Goal: Obtain resource: Download file/media

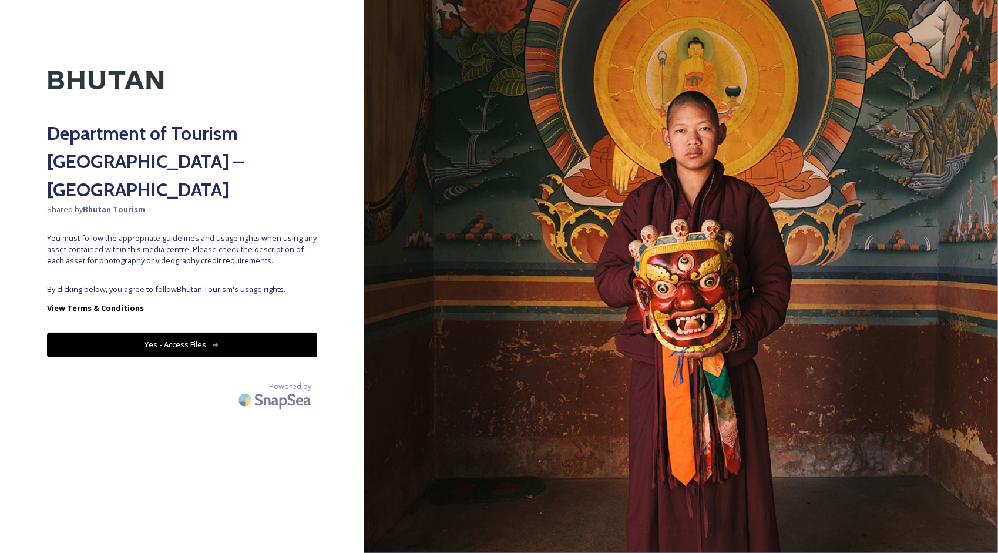
click at [213, 243] on div "Department of Tourism Bhutan – Brand Centre Shared by Bhutan Tourism You must f…" at bounding box center [182, 276] width 364 height 459
click at [203, 332] on button "Yes - Access Files" at bounding box center [182, 344] width 270 height 24
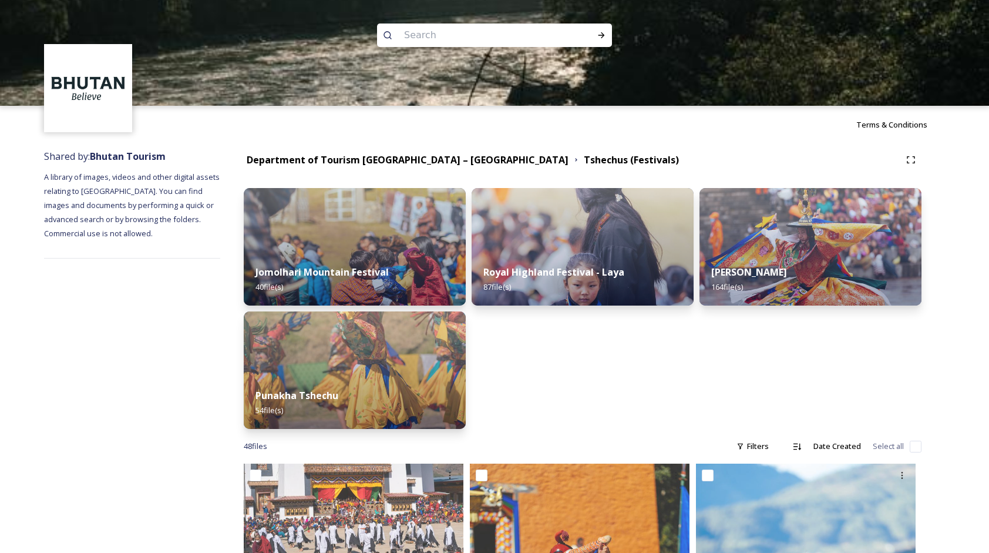
click at [376, 159] on div at bounding box center [494, 159] width 989 height 106
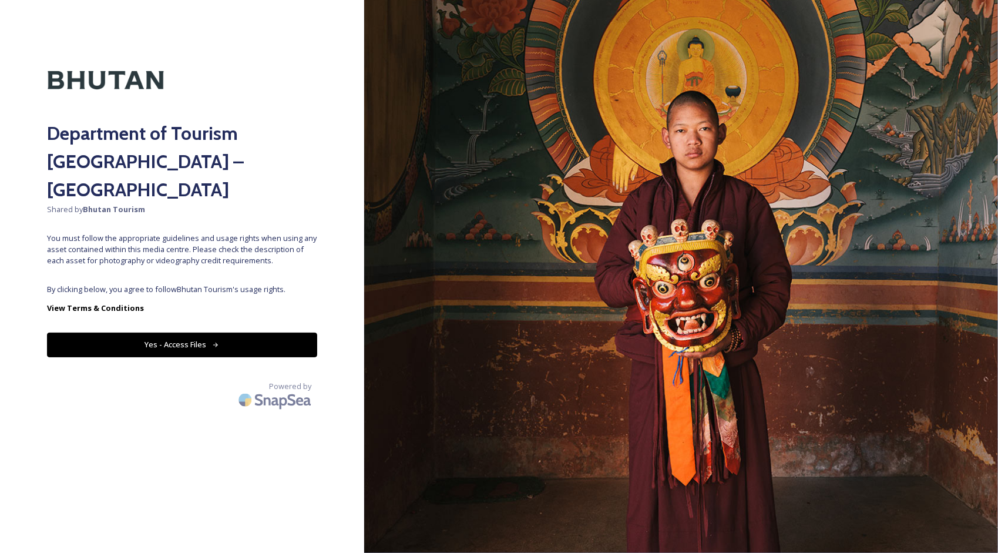
click at [206, 332] on button "Yes - Access Files" at bounding box center [182, 344] width 270 height 24
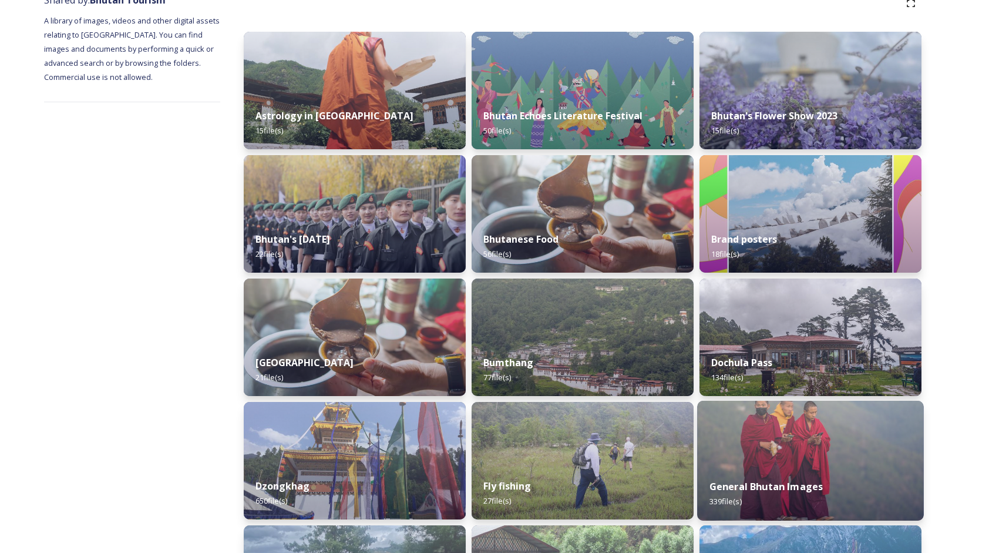
scroll to position [157, 0]
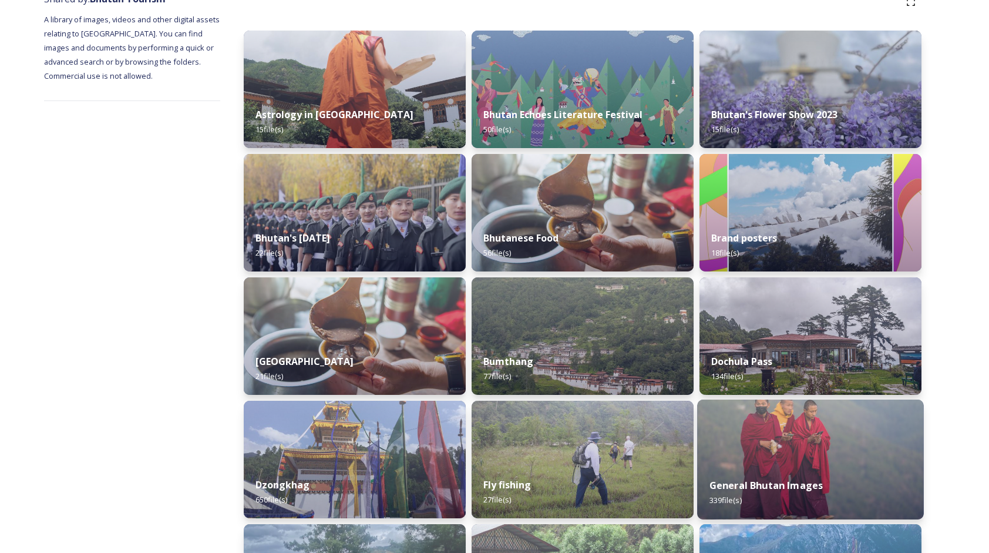
click at [766, 445] on img at bounding box center [810, 459] width 227 height 120
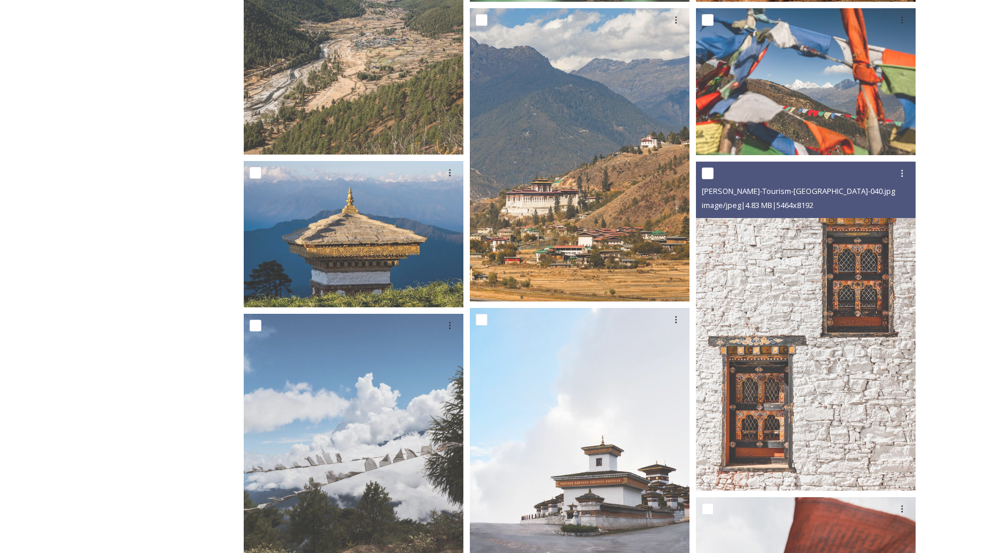
scroll to position [705, 0]
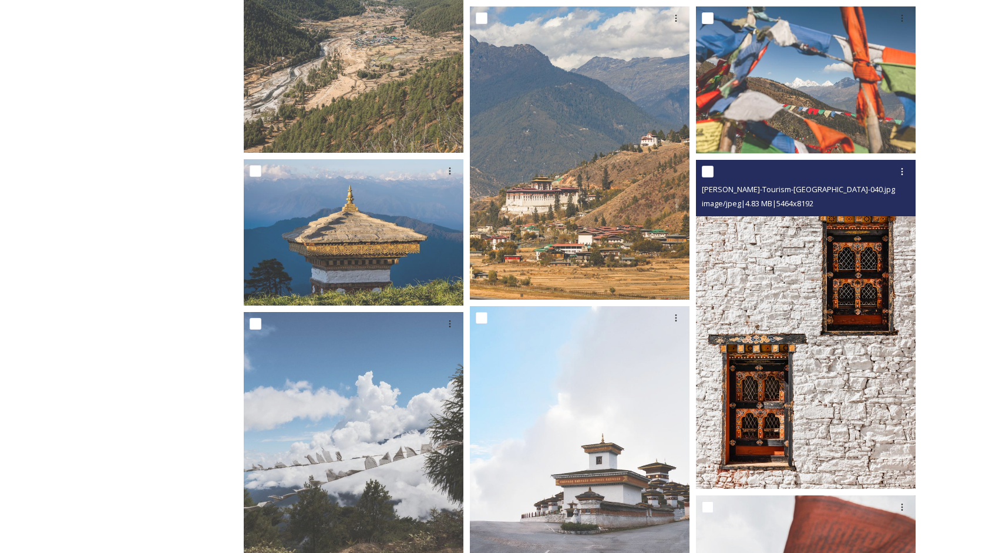
click at [789, 297] on img at bounding box center [806, 324] width 220 height 329
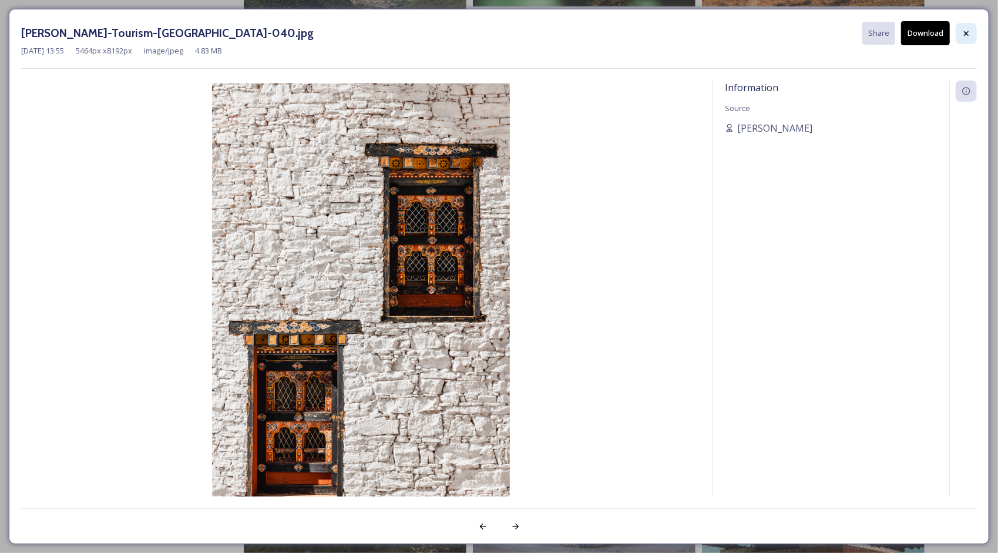
click at [965, 31] on icon at bounding box center [965, 33] width 9 height 9
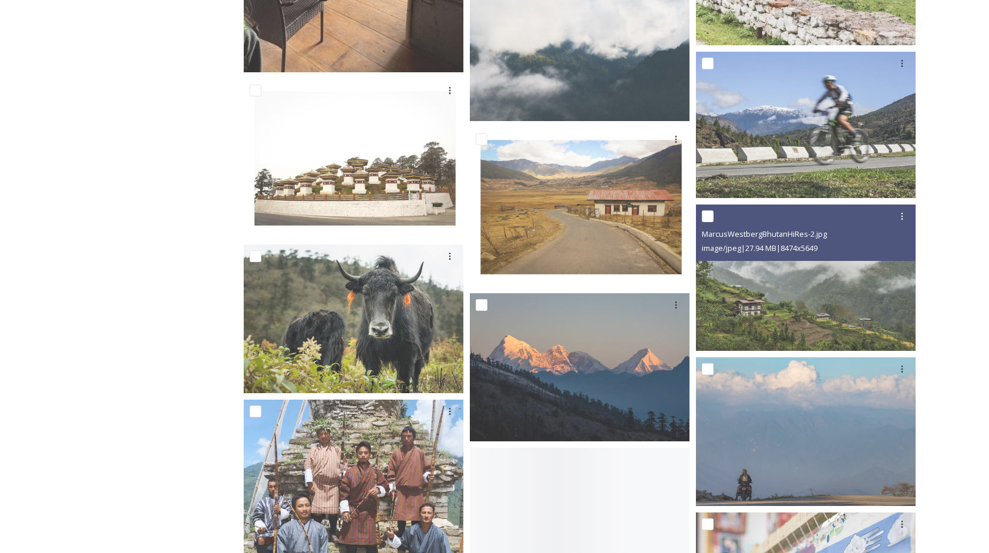
scroll to position [1879, 0]
